Goal: Task Accomplishment & Management: Manage account settings

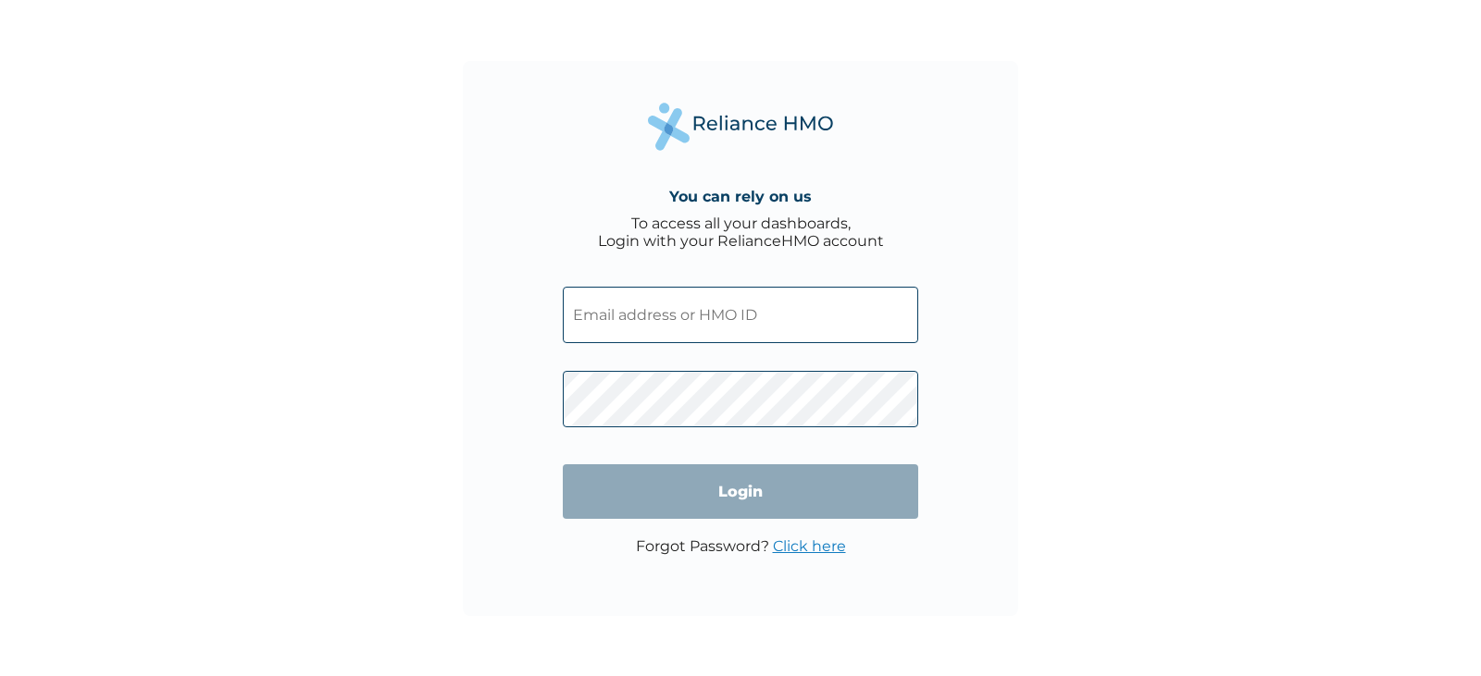
click at [792, 315] on input "text" at bounding box center [740, 315] width 355 height 56
click at [984, 378] on div "You can rely on us To access all your dashboards, Login with your RelianceHMO a…" at bounding box center [740, 338] width 555 height 555
click at [812, 546] on link "Click here" at bounding box center [809, 547] width 73 height 18
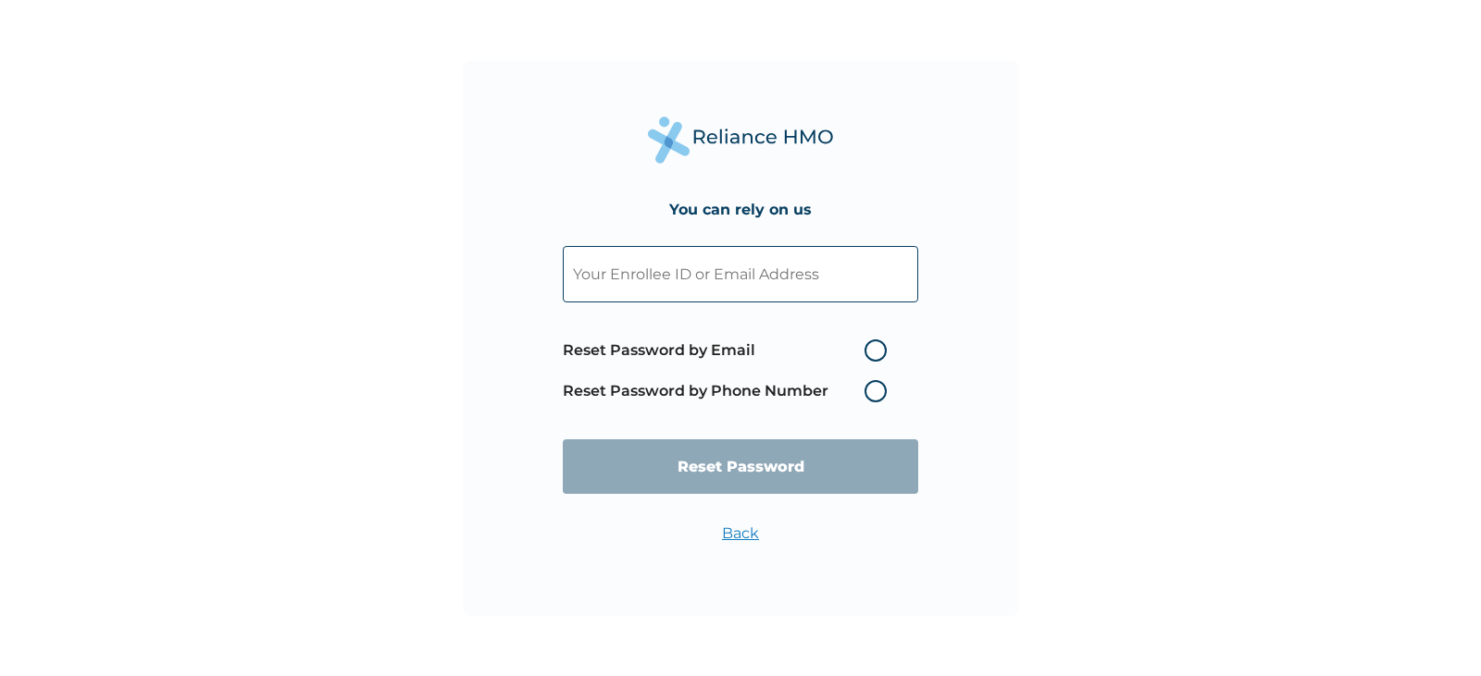
click at [880, 391] on label "Reset Password by Phone Number" at bounding box center [729, 391] width 333 height 22
click at [872, 397] on label "Reset Password by Phone Number" at bounding box center [729, 391] width 333 height 22
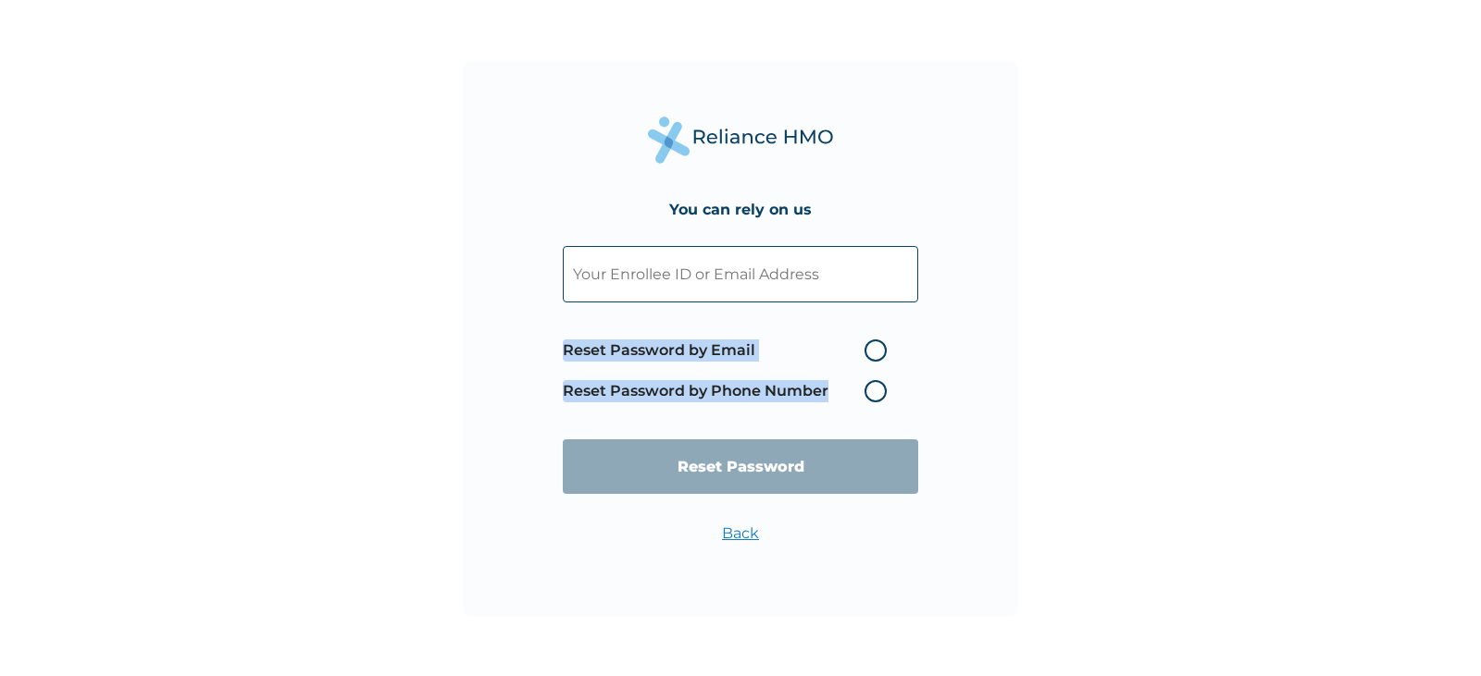
click at [872, 397] on label "Reset Password by Phone Number" at bounding box center [729, 391] width 333 height 22
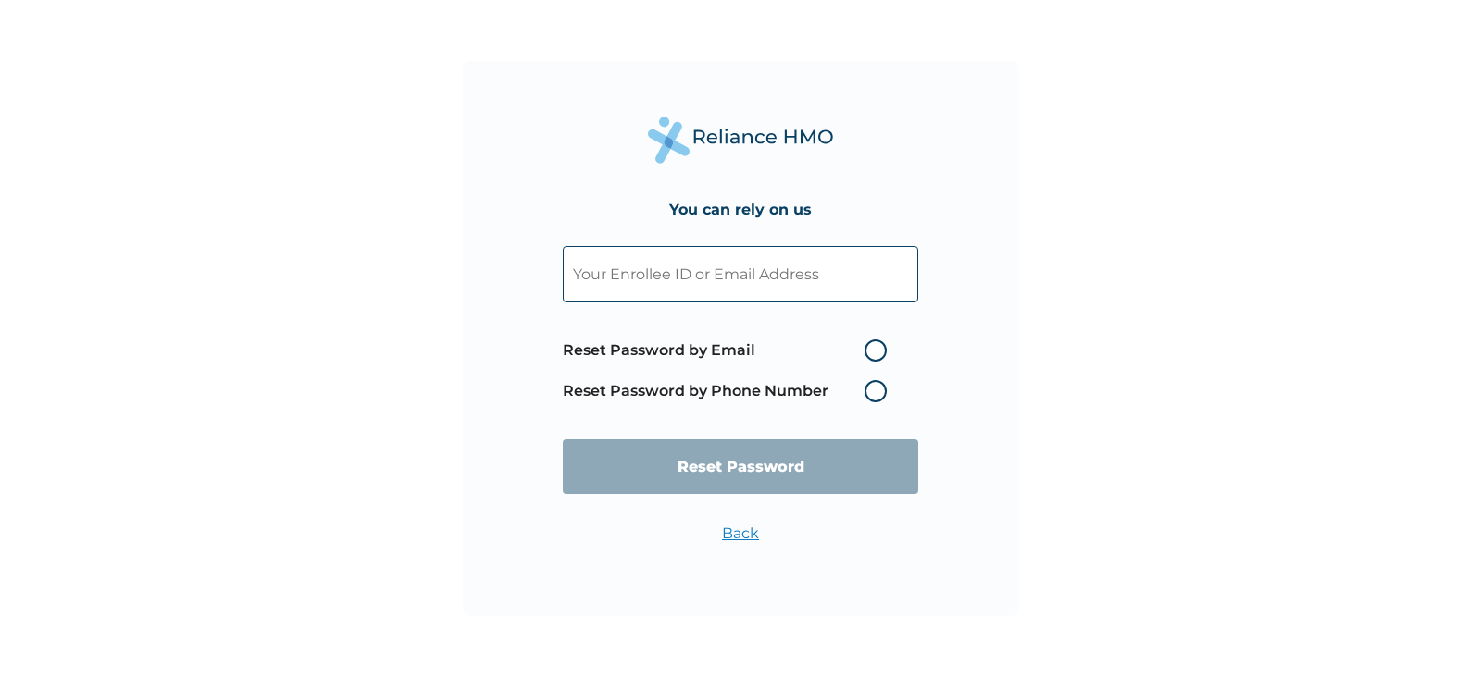
click at [850, 288] on input "text" at bounding box center [740, 274] width 355 height 56
click at [995, 371] on div "You can rely on us Reset Password by Email Reset Password by Phone Number Reset…" at bounding box center [740, 338] width 555 height 555
click at [884, 388] on label "Reset Password by Phone Number" at bounding box center [729, 391] width 333 height 22
click at [978, 335] on div "You can rely on us Reset Password by Email Reset Password by Phone Number Reset…" at bounding box center [740, 338] width 555 height 555
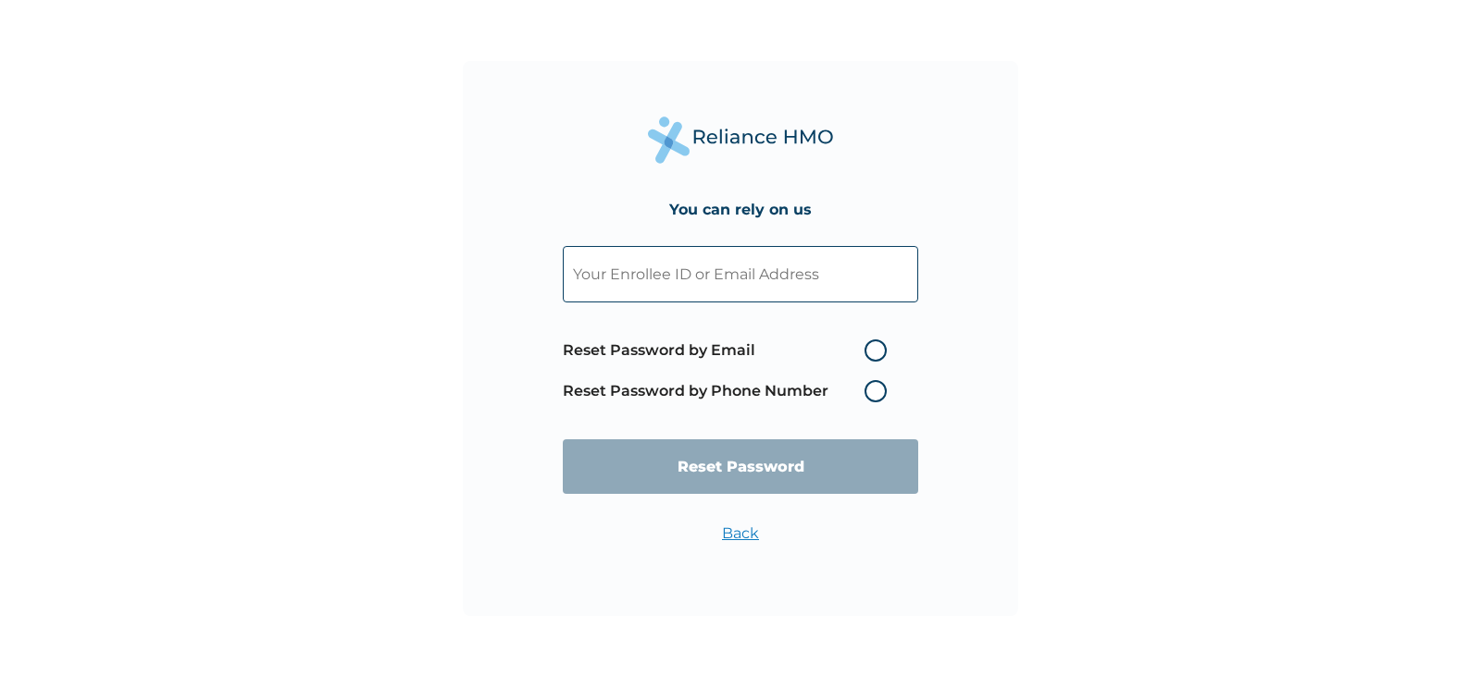
click at [734, 540] on link "Back" at bounding box center [740, 534] width 37 height 18
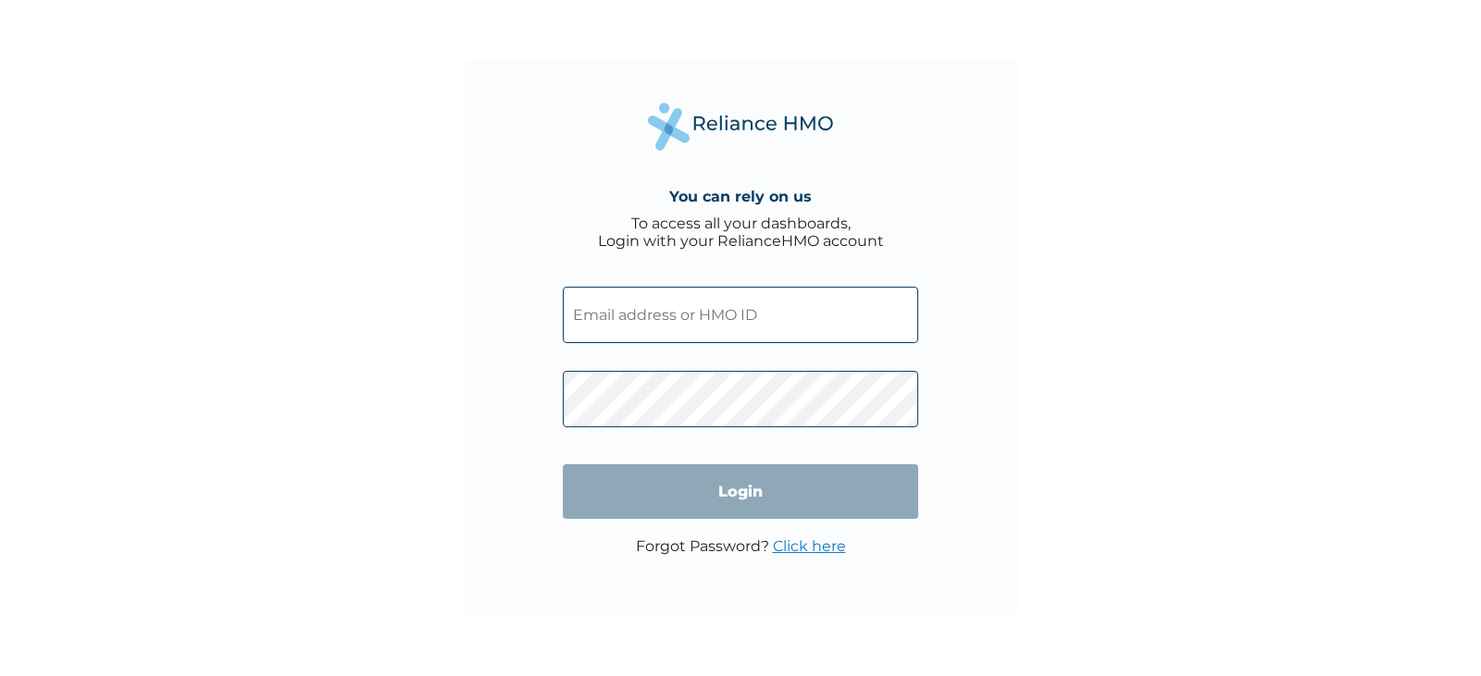
click at [732, 329] on input "text" at bounding box center [740, 315] width 355 height 56
click at [839, 385] on form "Login" at bounding box center [740, 402] width 355 height 269
click at [771, 301] on input "text" at bounding box center [740, 315] width 355 height 56
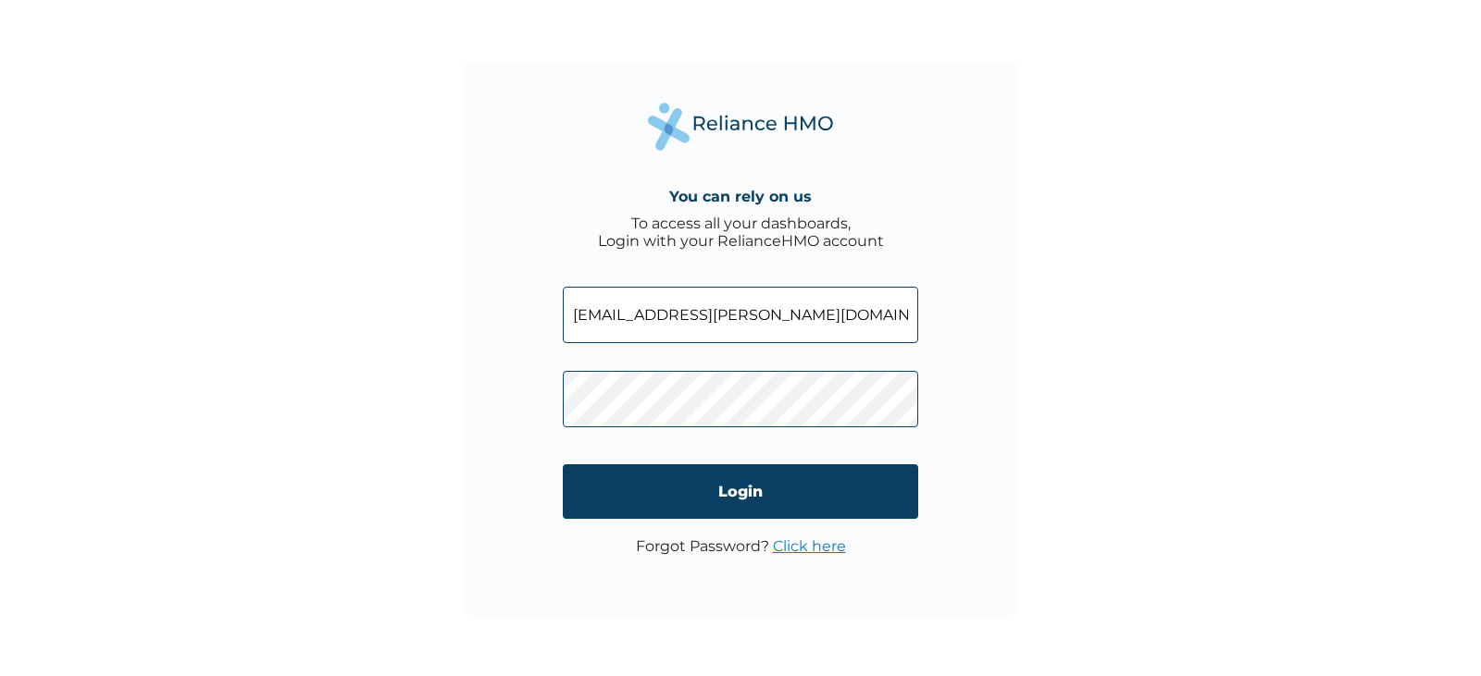
type input "[EMAIL_ADDRESS][PERSON_NAME][DOMAIN_NAME]"
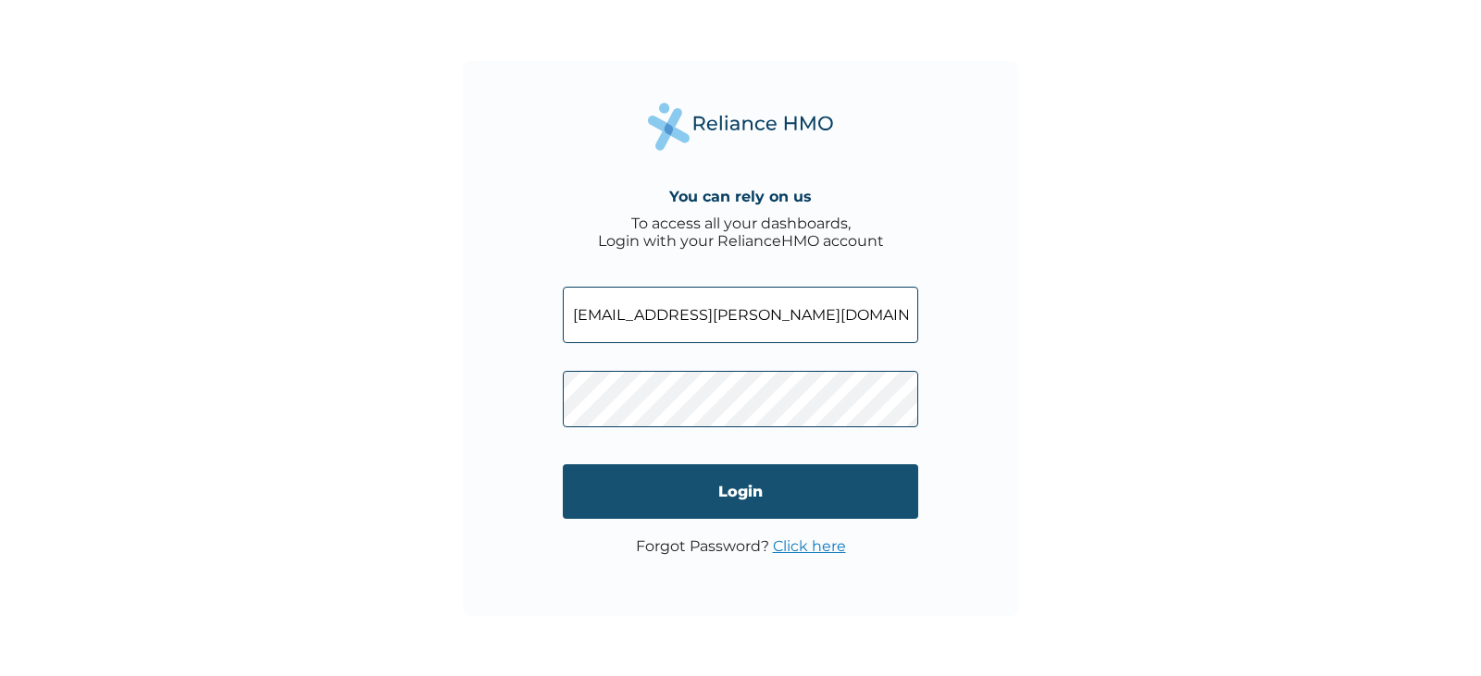
click at [761, 503] on input "Login" at bounding box center [740, 492] width 355 height 55
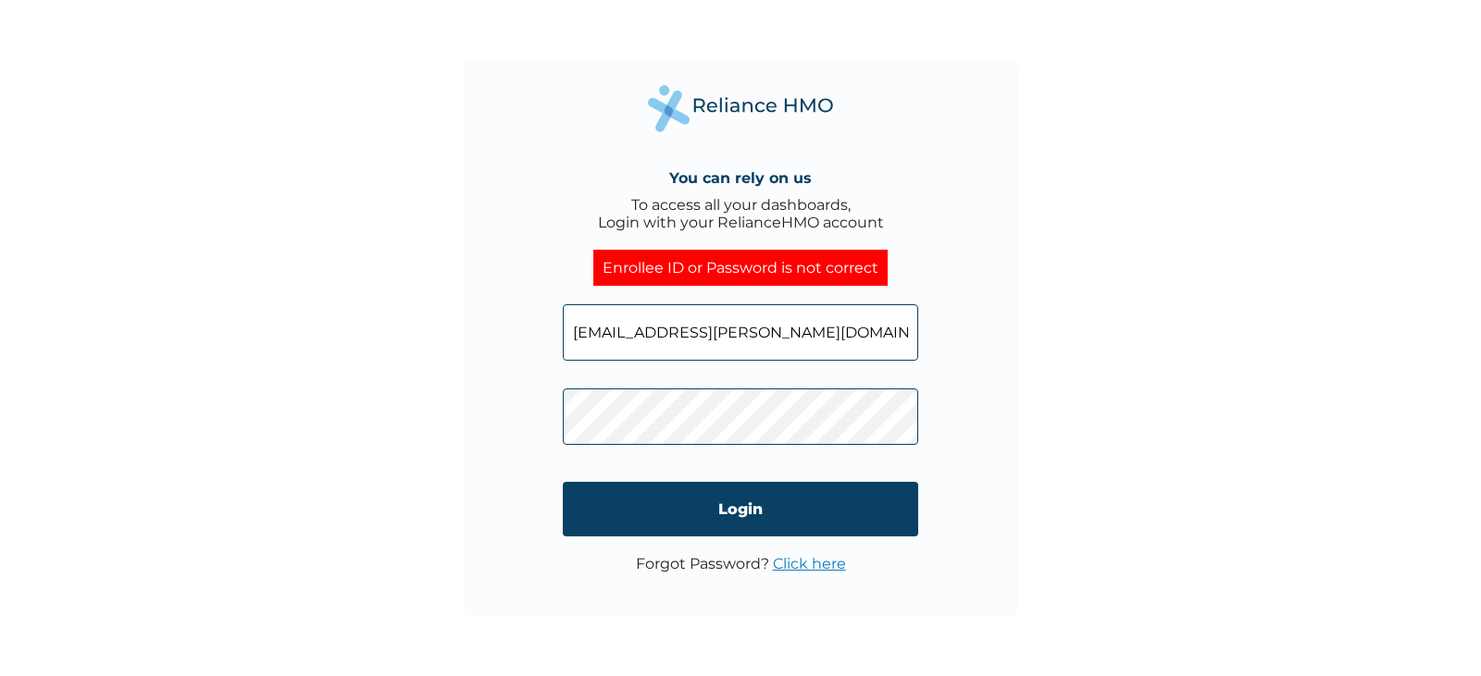
click at [836, 331] on input "[EMAIL_ADDRESS][PERSON_NAME][DOMAIN_NAME]" at bounding box center [740, 332] width 355 height 56
click at [870, 329] on input "[EMAIL_ADDRESS][PERSON_NAME][DOMAIN_NAME]" at bounding box center [740, 332] width 355 height 56
click at [543, 412] on div "You can rely on us To access all your dashboards, Login with your RelianceHMO a…" at bounding box center [740, 338] width 555 height 555
click at [821, 570] on link "Click here" at bounding box center [809, 564] width 73 height 18
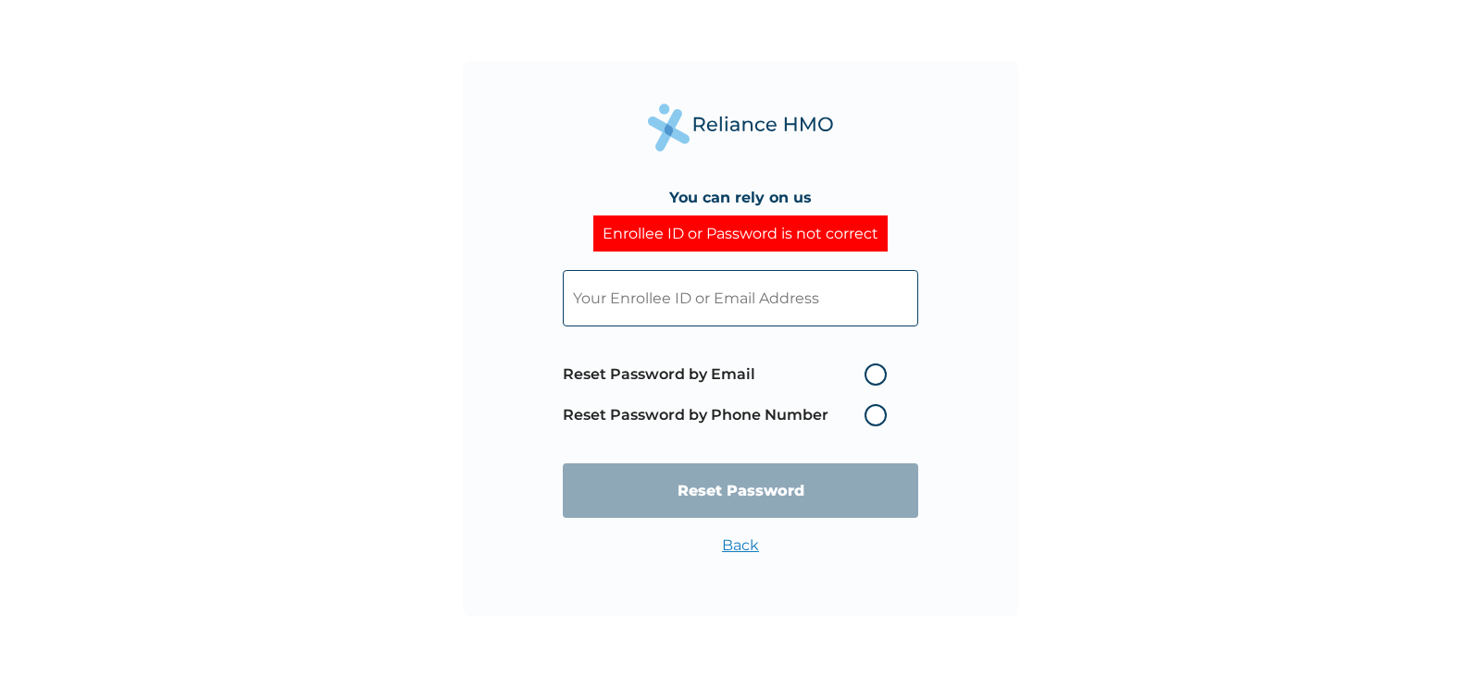
click at [803, 291] on input "text" at bounding box center [740, 298] width 355 height 56
type input "[EMAIL_ADDRESS][PERSON_NAME][DOMAIN_NAME]"
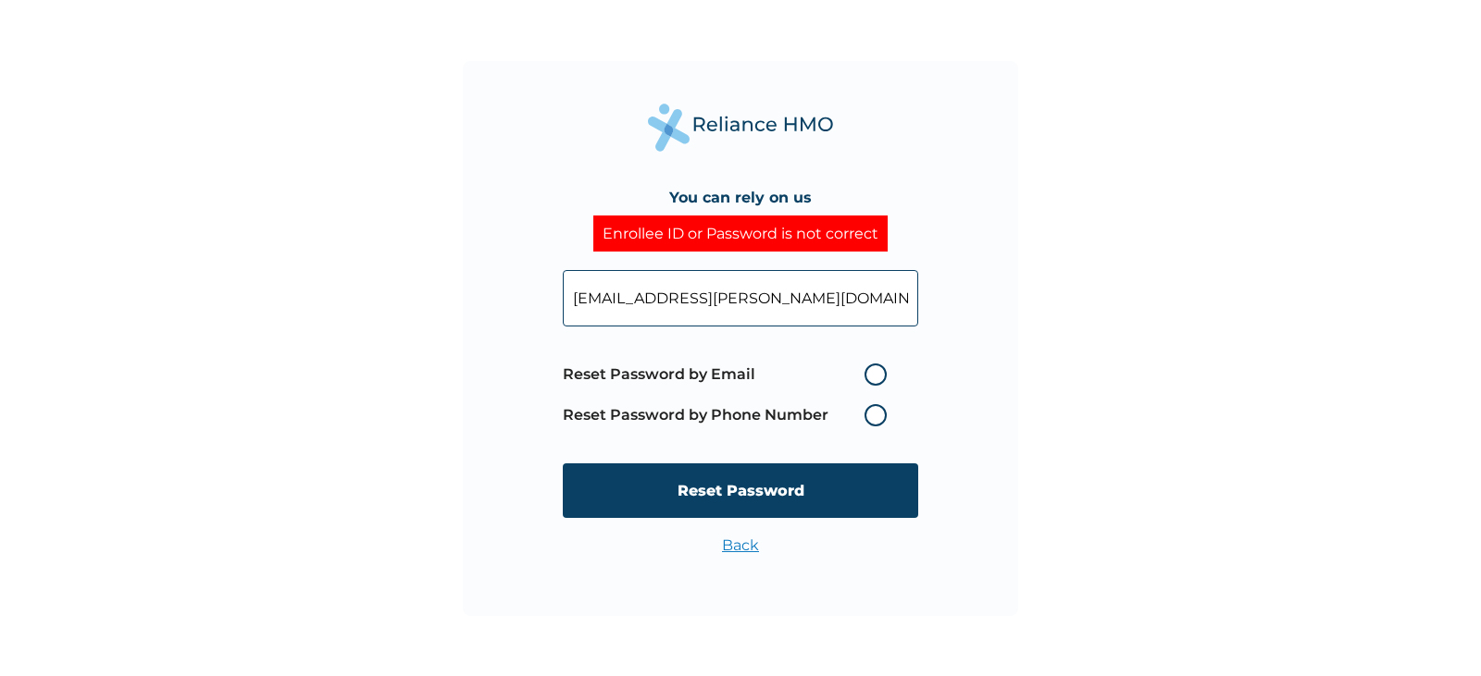
click at [872, 374] on label "Reset Password by Email" at bounding box center [729, 375] width 333 height 22
click at [868, 374] on input "Reset Password by Email" at bounding box center [853, 375] width 30 height 30
radio input "true"
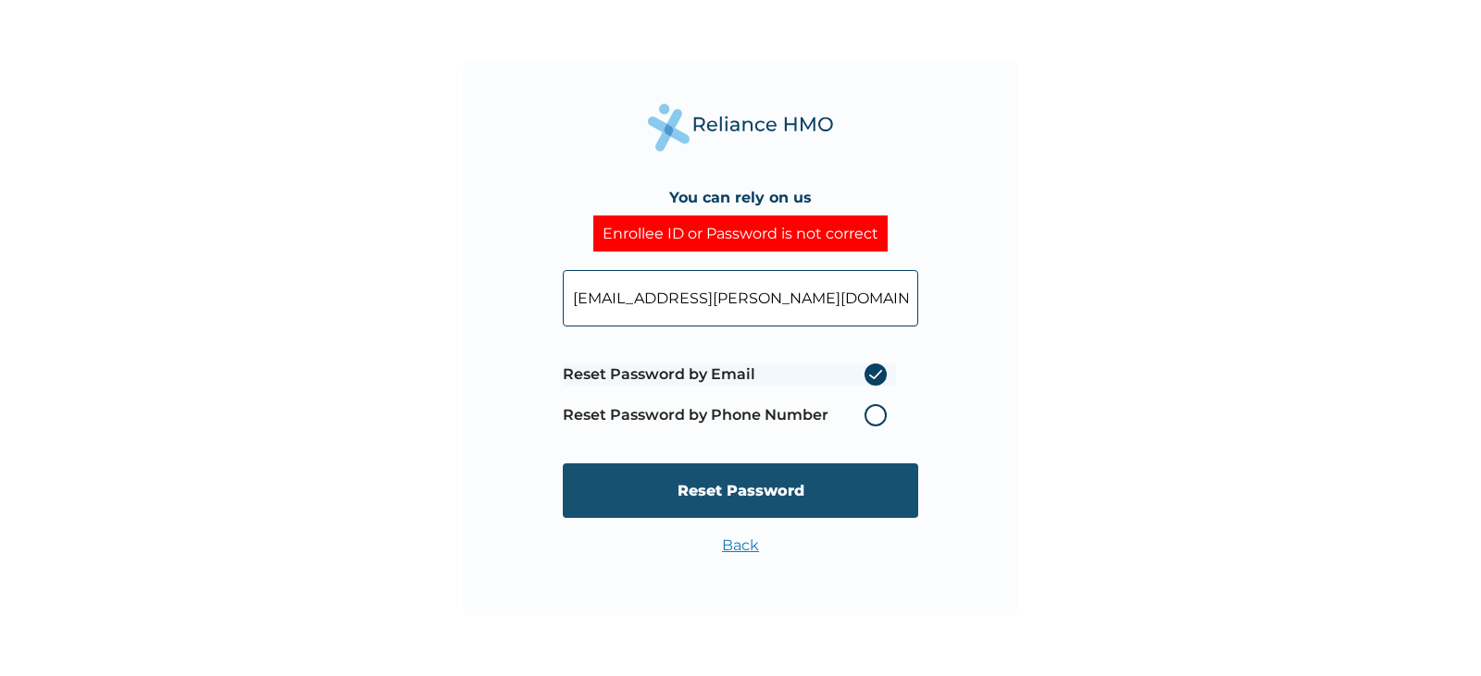
click at [848, 490] on input "Reset Password" at bounding box center [740, 491] width 355 height 55
